Goal: Task Accomplishment & Management: Complete application form

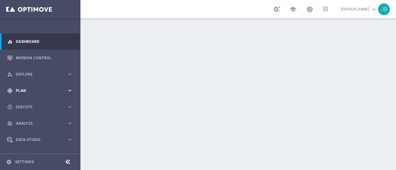
click at [42, 88] on div "gps_fixed Plan keyboard_arrow_right" at bounding box center [40, 91] width 80 height 16
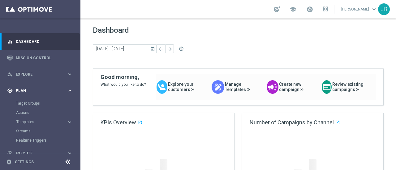
click at [42, 88] on div "gps_fixed Plan keyboard_arrow_right" at bounding box center [40, 91] width 80 height 16
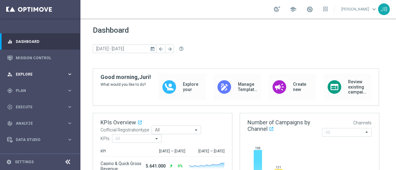
click at [50, 75] on span "Explore" at bounding box center [41, 75] width 51 height 4
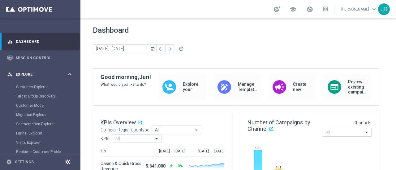
click at [50, 75] on span "Explore" at bounding box center [41, 75] width 51 height 4
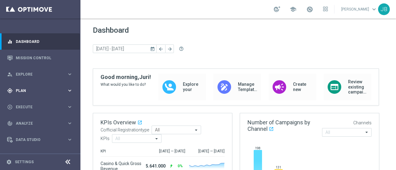
click at [38, 91] on span "Plan" at bounding box center [41, 91] width 51 height 4
click at [29, 104] on link "Target Groups" at bounding box center [40, 103] width 48 height 5
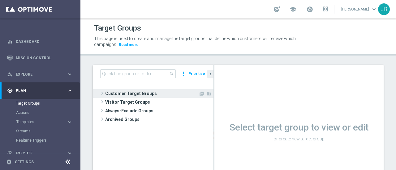
click at [103, 93] on span at bounding box center [102, 93] width 6 height 7
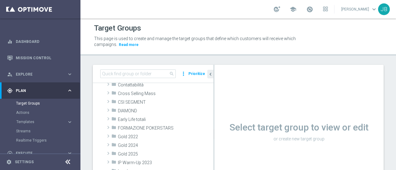
scroll to position [72, 0]
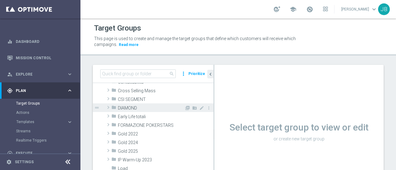
click at [109, 106] on span at bounding box center [108, 107] width 6 height 7
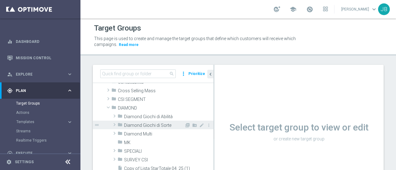
click at [114, 124] on span at bounding box center [114, 124] width 6 height 7
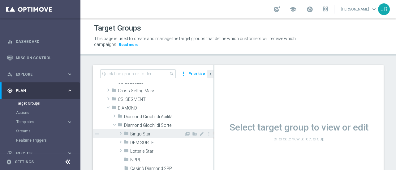
click at [121, 133] on span at bounding box center [121, 133] width 6 height 7
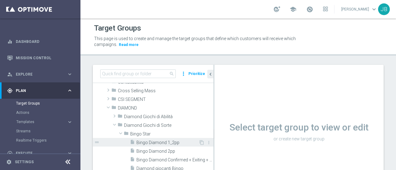
click at [167, 143] on span "Bingo Diamond 1_2pp" at bounding box center [167, 142] width 62 height 5
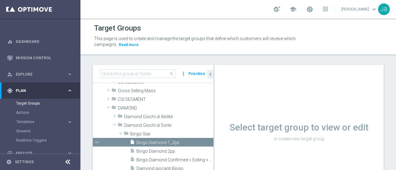
scroll to position [16, 0]
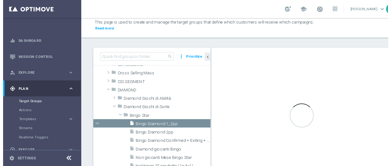
scroll to position [40, 0]
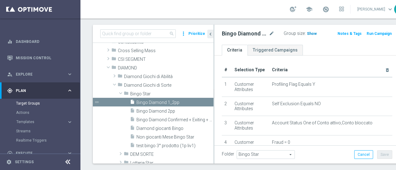
click at [307, 32] on span "Show" at bounding box center [312, 34] width 10 height 4
click at [366, 33] on button "Run Campaign" at bounding box center [379, 33] width 26 height 7
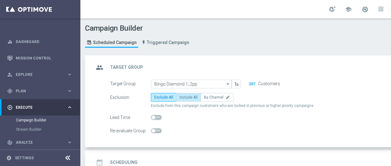
click at [187, 99] on label "Include All" at bounding box center [188, 97] width 25 height 9
click at [184, 99] on input "Include All" at bounding box center [182, 98] width 4 height 4
radio input "true"
click at [349, 156] on div "date_range Scheduling keyboard_arrow_down" at bounding box center [266, 162] width 345 height 12
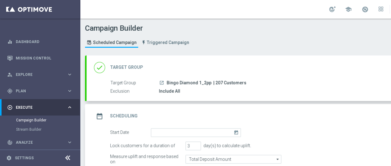
click at [236, 128] on icon "today" at bounding box center [237, 131] width 7 height 7
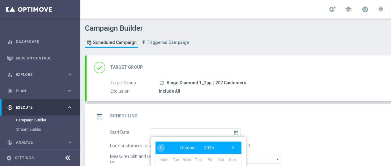
click at [343, 128] on div "Start Date today ‹ ​ October ​ 2025 ​ › Mon Tue Wed Thu Fri Sat Sun 29 30 1 2 3…" at bounding box center [273, 132] width 337 height 9
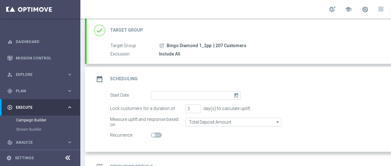
scroll to position [49, 0]
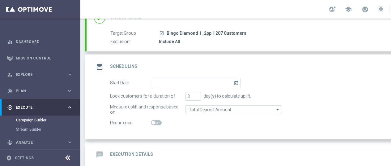
click at [236, 79] on icon "today" at bounding box center [237, 82] width 7 height 7
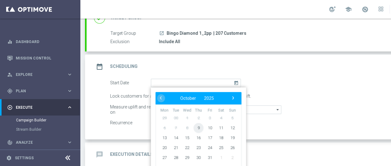
click at [198, 122] on span "9" at bounding box center [199, 127] width 10 height 10
type input "09 Oct 2025"
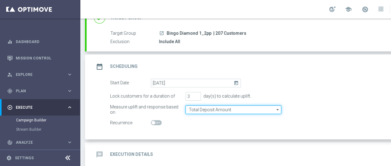
click at [235, 105] on input "Total Deposit Amount" at bounding box center [234, 109] width 96 height 9
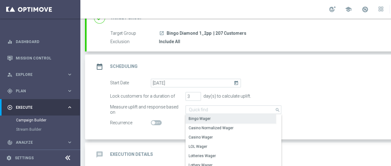
click at [208, 116] on div "Bingo Wager" at bounding box center [200, 119] width 22 height 6
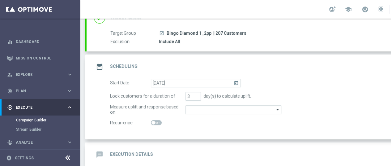
type input "Bingo Wager"
click at [332, 105] on div "Measure uplift and response based on Bingo Wager Bingo Wager arrow_drop_down Sh…" at bounding box center [273, 109] width 337 height 9
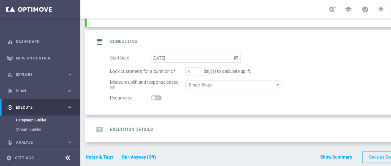
scroll to position [78, 0]
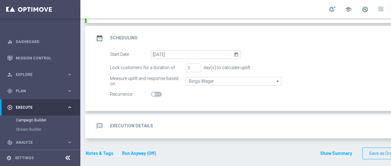
click at [320, 120] on div "message Execution Details keyboard_arrow_down" at bounding box center [266, 126] width 345 height 12
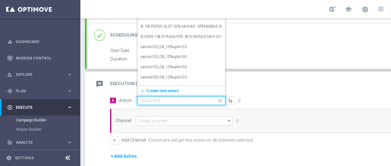
click at [161, 98] on input "text" at bounding box center [175, 100] width 69 height 5
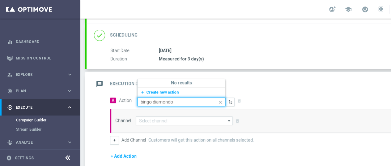
type input "bingo diamond"
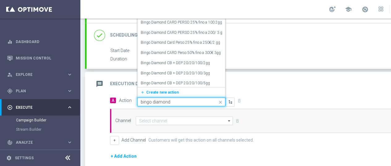
scroll to position [161, 0]
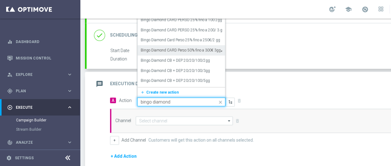
click at [187, 48] on label "Bingo Diamond CARD Perso 50% fino a 300€ 3gg" at bounding box center [181, 50] width 80 height 5
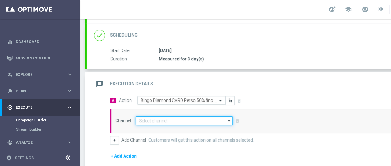
click at [160, 116] on input at bounding box center [184, 120] width 97 height 9
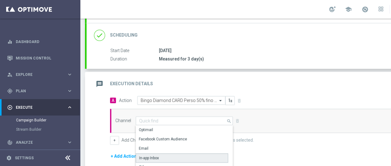
click at [172, 153] on div "In-app Inbox" at bounding box center [182, 157] width 92 height 9
type input "In-app Inbox"
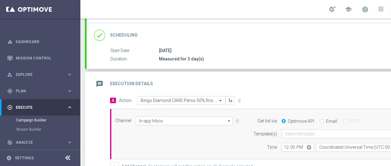
click at [323, 119] on input "Email" at bounding box center [322, 121] width 4 height 4
radio input "true"
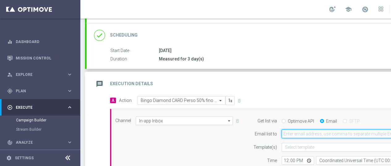
click at [319, 130] on input "email" at bounding box center [356, 133] width 148 height 9
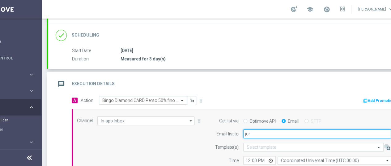
type input "juri.burattinello@sisal.it"
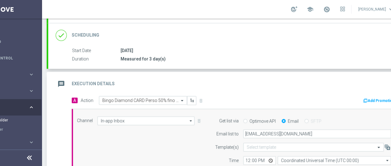
click at [211, 129] on div "Email list to" at bounding box center [223, 133] width 32 height 9
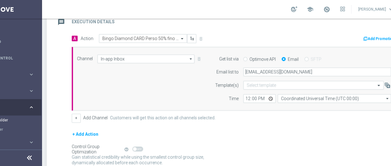
scroll to position [152, 0]
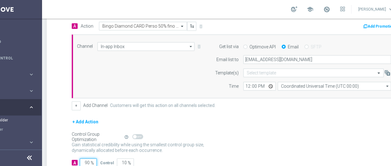
click at [84, 158] on input "90" at bounding box center [88, 162] width 17 height 9
type input "1"
type input "99"
type input "10"
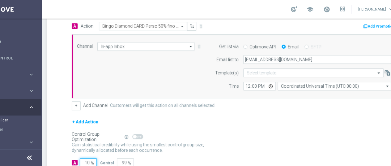
type input "90"
type input "100"
type input "0"
type input "100"
click at [346, 133] on div "Control Group Optimization Self Optimizing Campaign help_outline" at bounding box center [235, 136] width 327 height 7
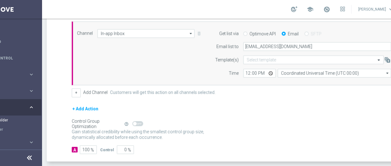
scroll to position [177, 0]
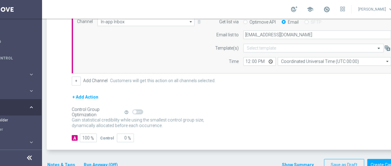
click at [65, 161] on button "Notes & Tags" at bounding box center [61, 165] width 29 height 8
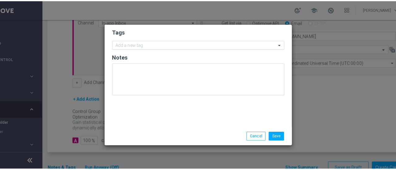
scroll to position [0, 38]
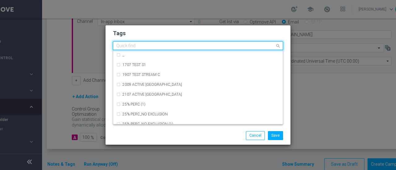
click at [149, 45] on input "text" at bounding box center [195, 46] width 159 height 5
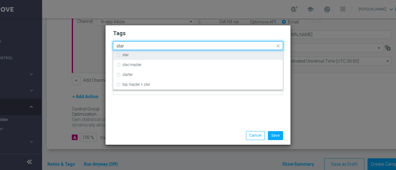
click at [134, 54] on div "star" at bounding box center [200, 55] width 157 height 4
type input "star"
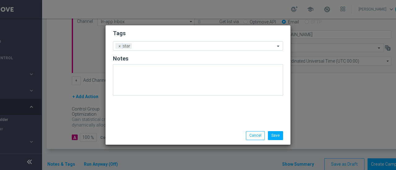
click at [165, 32] on h2 "Tags" at bounding box center [198, 33] width 170 height 7
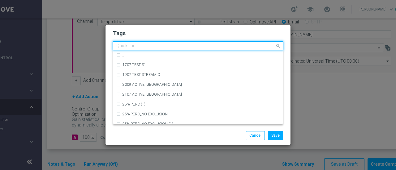
click at [164, 47] on input "text" at bounding box center [195, 46] width 159 height 5
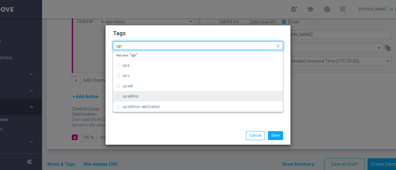
click at [139, 98] on div "up-selling" at bounding box center [200, 97] width 157 height 4
type input "up-"
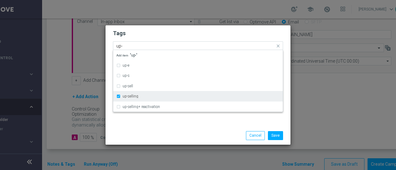
click at [132, 96] on label "up-selling" at bounding box center [130, 97] width 16 height 4
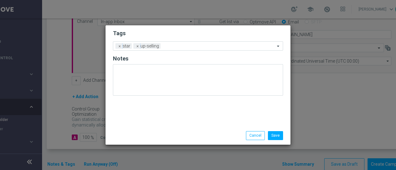
click at [151, 30] on h2 "Tags" at bounding box center [198, 33] width 170 height 7
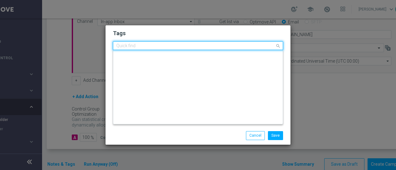
click at [178, 49] on div at bounding box center [195, 47] width 160 height 6
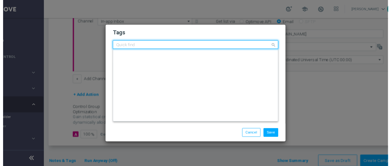
scroll to position [0, 0]
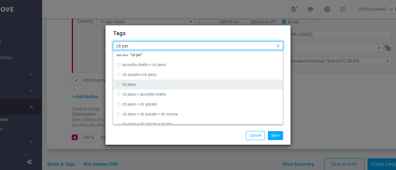
click at [136, 88] on div "cb perso" at bounding box center [197, 85] width 163 height 10
type input "cb per"
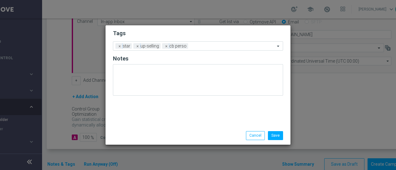
click at [174, 30] on h2 "Tags" at bounding box center [198, 33] width 170 height 7
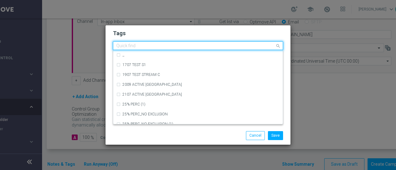
click at [198, 48] on input "text" at bounding box center [195, 46] width 159 height 5
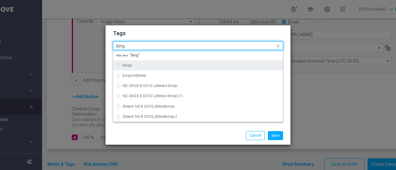
click at [144, 67] on div "bingo" at bounding box center [197, 66] width 163 height 10
type input "bing"
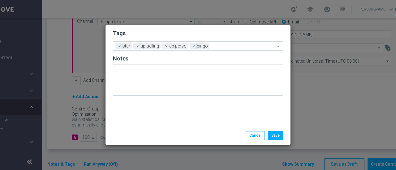
click at [199, 34] on h2 "Tags" at bounding box center [198, 33] width 170 height 7
click at [221, 46] on input "text" at bounding box center [243, 46] width 63 height 5
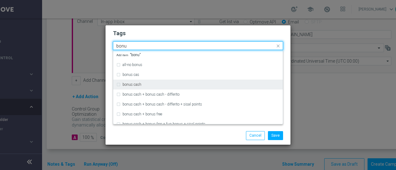
click at [138, 84] on label "bonus cash" at bounding box center [131, 85] width 19 height 4
type input "bonu"
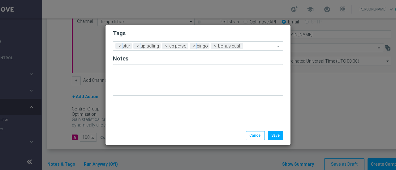
click at [197, 28] on form "Tags Add a new tag × star × up-selling × cb perso × bingo × bonus cash Notes" at bounding box center [198, 64] width 170 height 72
click at [280, 135] on button "Save" at bounding box center [275, 135] width 15 height 9
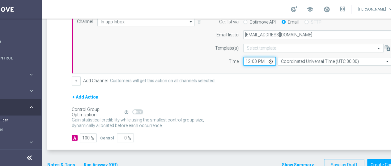
click at [249, 61] on input "12:00" at bounding box center [259, 61] width 32 height 9
type input "09:48"
click at [259, 87] on form "A Action Select action Bingo Diamond CARD Perso 50% fino a 300€ 3gg delete_fore…" at bounding box center [235, 69] width 327 height 145
click at [322, 105] on div "+ Add Action" at bounding box center [235, 100] width 327 height 15
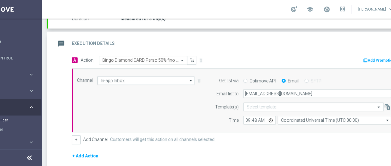
scroll to position [187, 0]
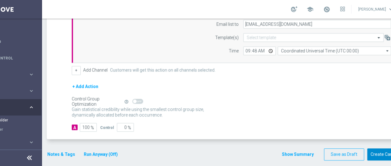
click at [377, 148] on button "Create Campaign" at bounding box center [387, 154] width 41 height 12
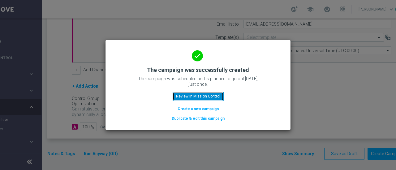
click at [198, 95] on button "Review in Mission Control" at bounding box center [198, 96] width 51 height 9
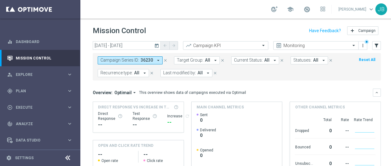
click at [388, 105] on div "today 09 Oct 2025 - 09 Oct 2025 arrow_back arrow_forward Campaign KPI trending_…" at bounding box center [236, 100] width 313 height 119
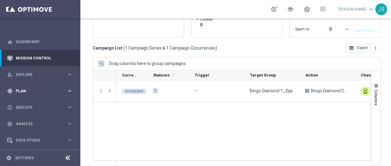
click at [46, 89] on span "Plan" at bounding box center [41, 91] width 51 height 4
click at [30, 101] on link "Target Groups" at bounding box center [40, 103] width 48 height 5
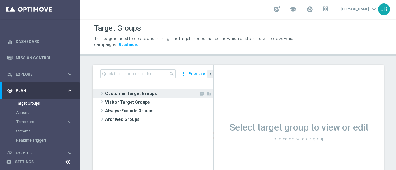
click at [98, 92] on div at bounding box center [153, 93] width 121 height 9
click at [98, 92] on span at bounding box center [101, 93] width 7 height 6
click at [102, 94] on span at bounding box center [102, 93] width 6 height 7
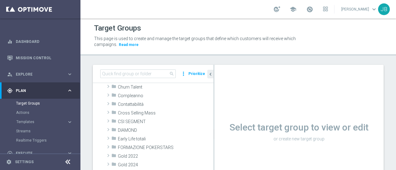
scroll to position [54, 0]
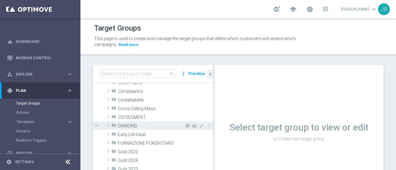
click at [108, 125] on span at bounding box center [108, 125] width 6 height 7
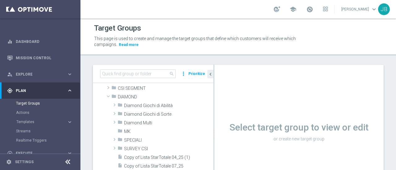
scroll to position [87, 0]
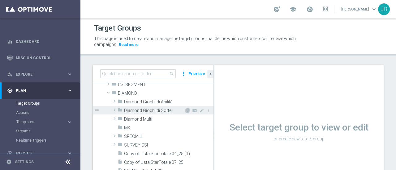
click at [114, 111] on span at bounding box center [114, 109] width 6 height 7
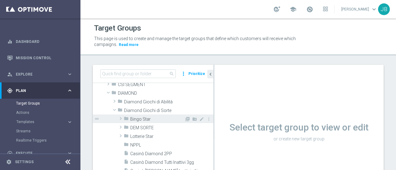
click at [121, 120] on span at bounding box center [121, 118] width 6 height 7
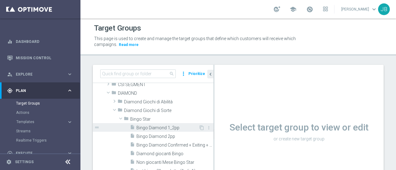
click at [152, 129] on span "Bingo Diamond 1_2pp" at bounding box center [167, 128] width 62 height 5
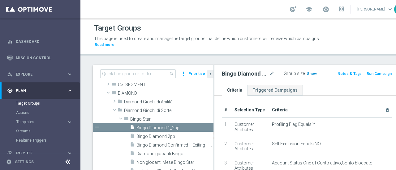
click at [307, 74] on span "Show" at bounding box center [312, 74] width 10 height 4
click at [307, 74] on span "207" at bounding box center [311, 75] width 8 height 6
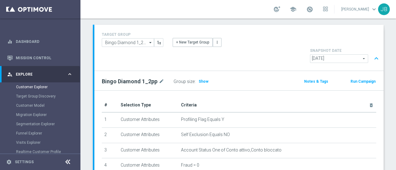
scroll to position [37, 0]
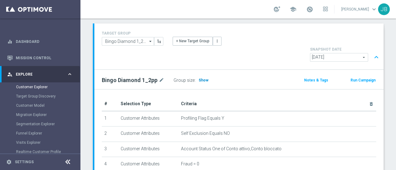
click at [200, 78] on span "Show" at bounding box center [204, 80] width 10 height 4
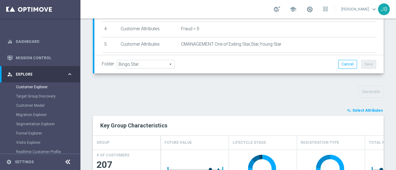
scroll to position [172, 0]
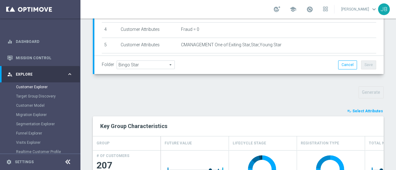
click at [366, 109] on span "Select Attributes" at bounding box center [367, 111] width 31 height 4
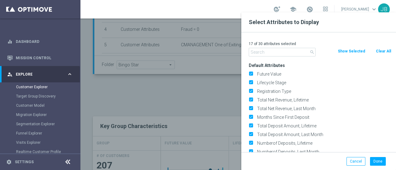
click at [267, 54] on input "text" at bounding box center [282, 52] width 67 height 9
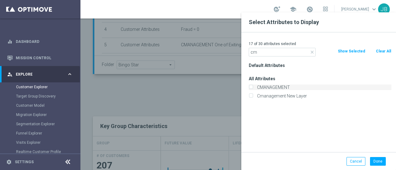
type input "cm"
click at [273, 87] on label "CMANAGEMENT" at bounding box center [323, 88] width 136 height 6
click at [253, 87] on input "CMANAGEMENT" at bounding box center [251, 88] width 4 height 4
checkbox input "true"
click at [375, 161] on button "Done" at bounding box center [378, 161] width 16 height 9
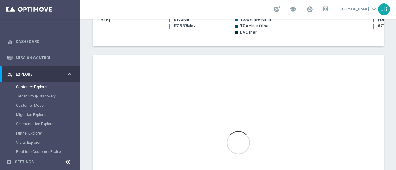
scroll to position [356, 0]
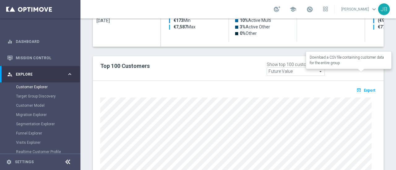
click at [364, 88] on span "Export" at bounding box center [369, 90] width 11 height 4
